Goal: Navigation & Orientation: Find specific page/section

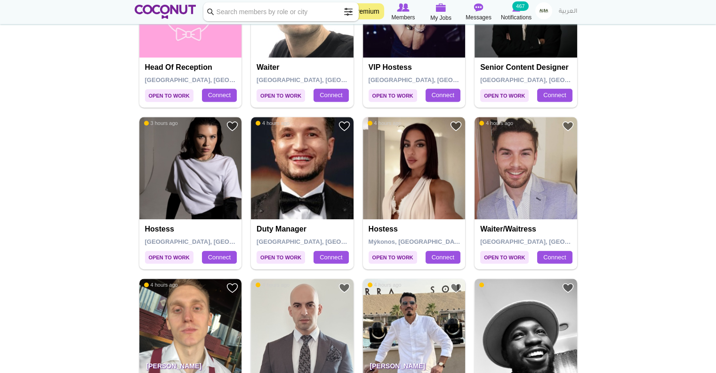
scroll to position [784, 0]
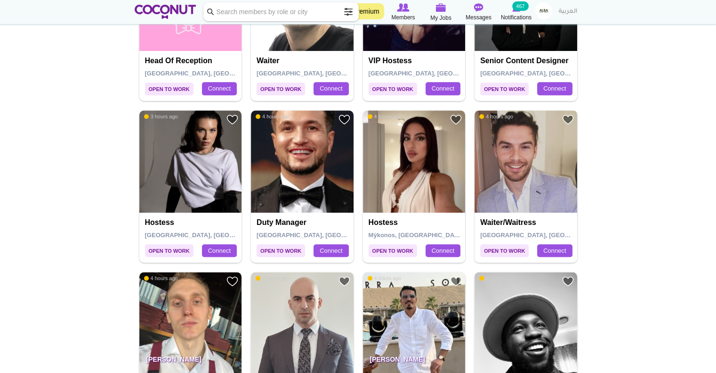
click at [516, 178] on img at bounding box center [526, 161] width 103 height 103
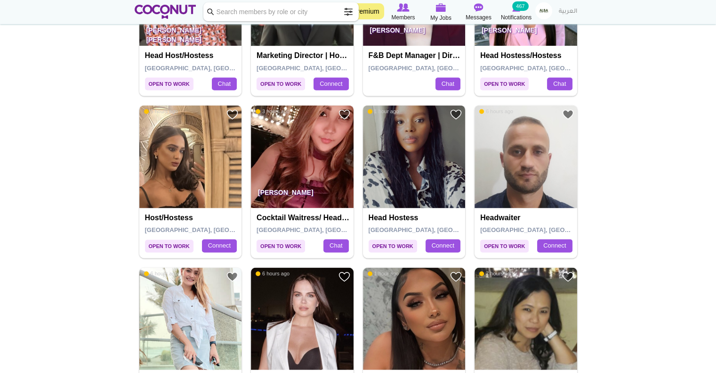
scroll to position [1699, 0]
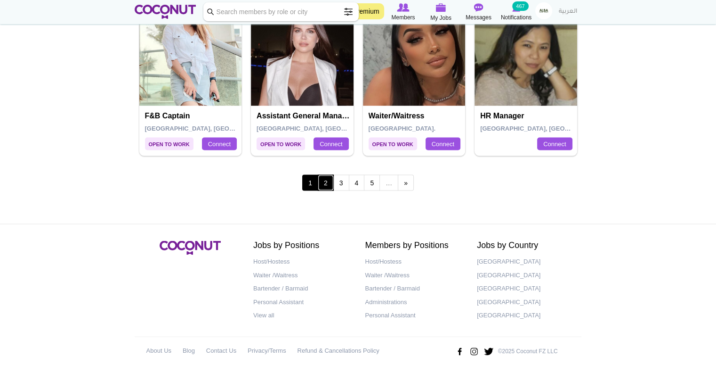
click at [326, 180] on link "2" at bounding box center [326, 182] width 16 height 16
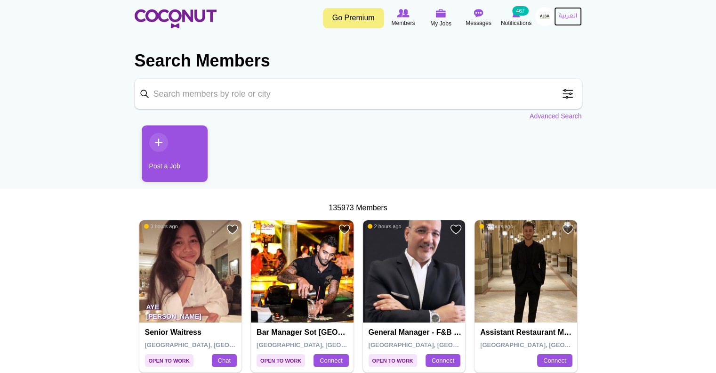
click at [577, 18] on link "العربية" at bounding box center [568, 16] width 28 height 19
